Goal: Transaction & Acquisition: Purchase product/service

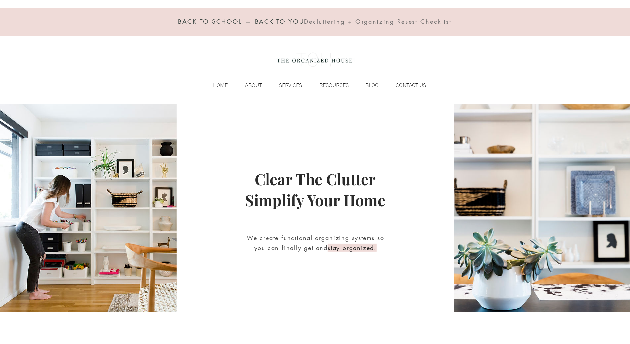
click at [46, 39] on div "BACK TO SCHOOL — BACK TO YOU Decluttering + Organizing Resest Checklist HOME AB…" at bounding box center [315, 52] width 630 height 104
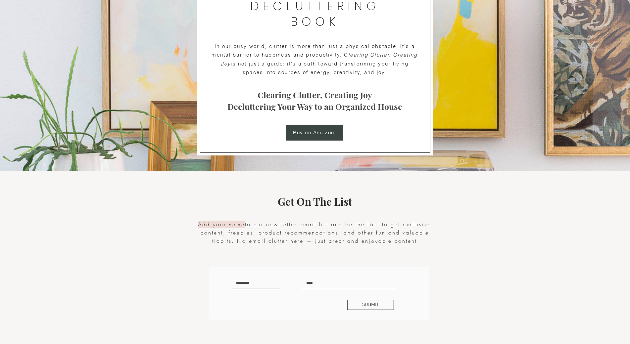
scroll to position [1225, 0]
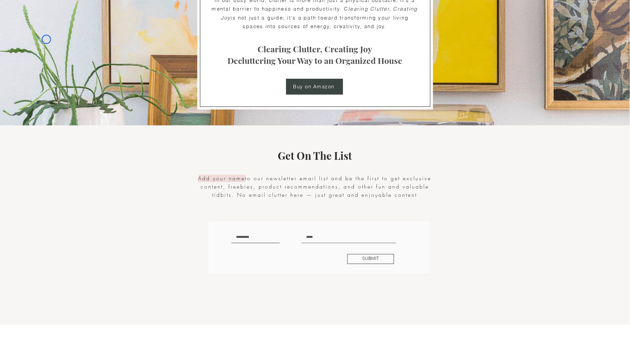
click at [46, 39] on img at bounding box center [315, 13] width 630 height 226
click at [46, 59] on img at bounding box center [315, 13] width 630 height 226
click at [39, 48] on img at bounding box center [315, 13] width 630 height 226
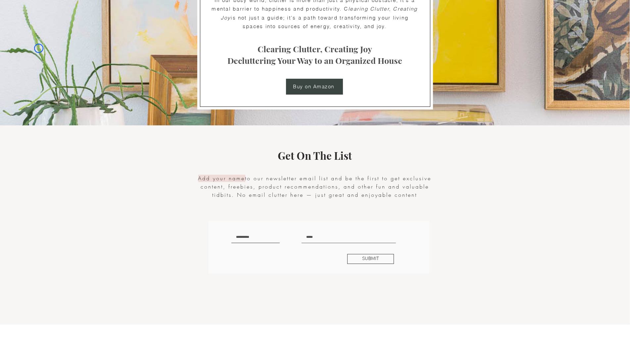
scroll to position [0, 0]
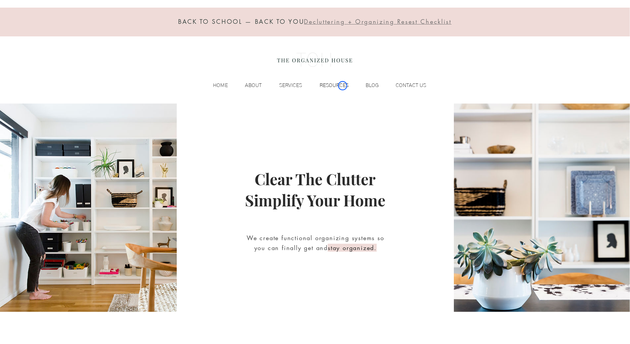
click at [343, 86] on p "RESOURCES" at bounding box center [334, 85] width 36 height 10
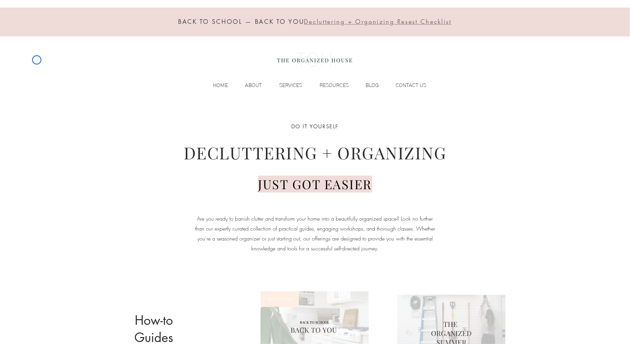
click at [37, 60] on div "BACK TO SCHOOL — BACK TO YOU Decluttering + Organizing Resest Checklist HOME AB…" at bounding box center [315, 52] width 630 height 104
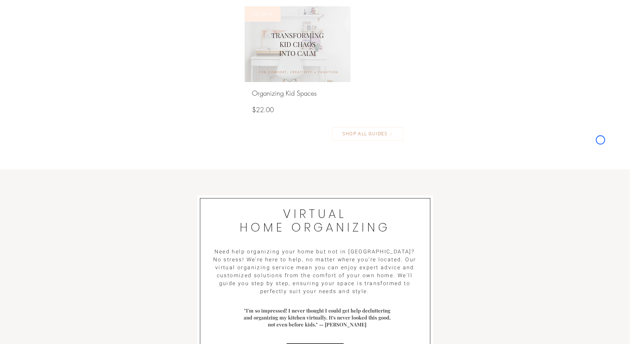
scroll to position [833, 0]
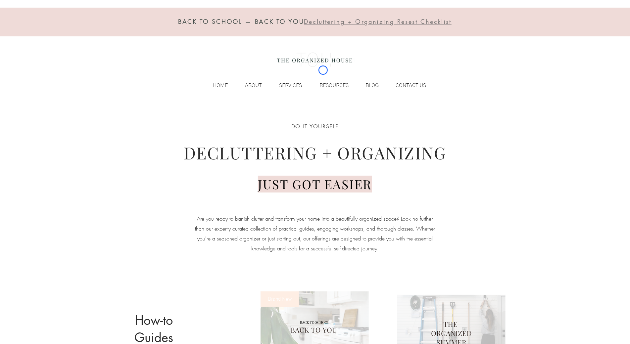
click at [323, 70] on img at bounding box center [314, 60] width 81 height 26
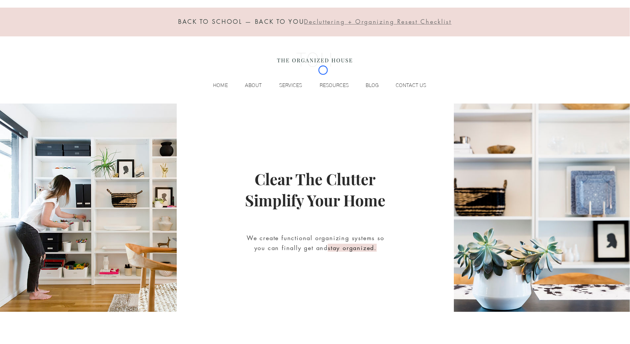
click at [323, 70] on img at bounding box center [314, 60] width 81 height 26
click at [53, 46] on div "BACK TO SCHOOL — BACK TO YOU Decluttering + Organizing Resest Checklist HOME AB…" at bounding box center [315, 52] width 630 height 104
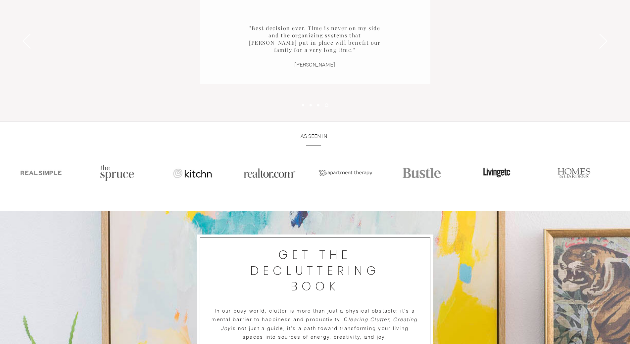
scroll to position [947, 0]
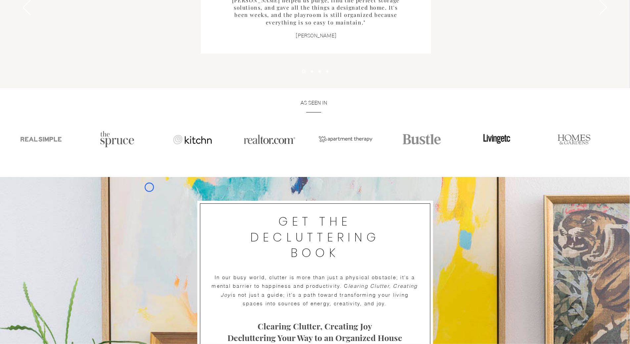
click at [53, 46] on div "Slideshow" at bounding box center [315, 8] width 630 height 161
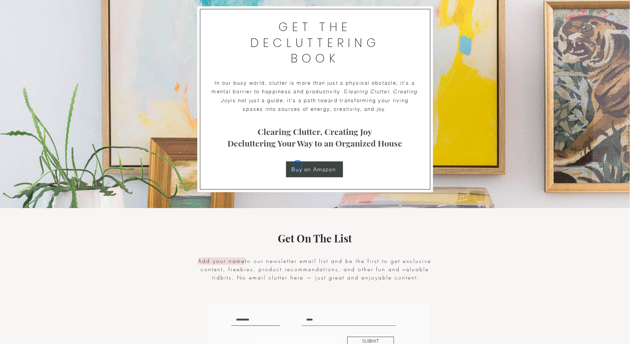
click at [298, 165] on span "Buy on Amazon" at bounding box center [314, 170] width 57 height 16
